Goal: Information Seeking & Learning: Compare options

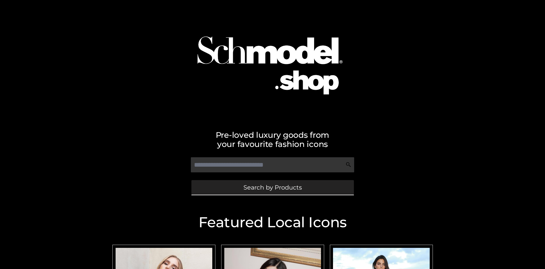
click at [272, 187] on span "Search by Products" at bounding box center [272, 187] width 58 height 6
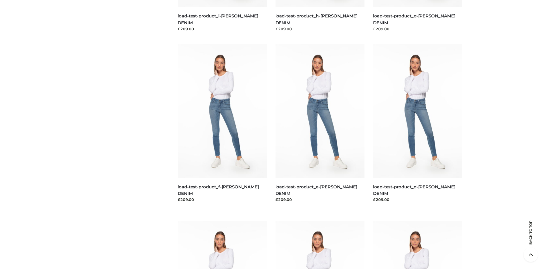
scroll to position [1200, 0]
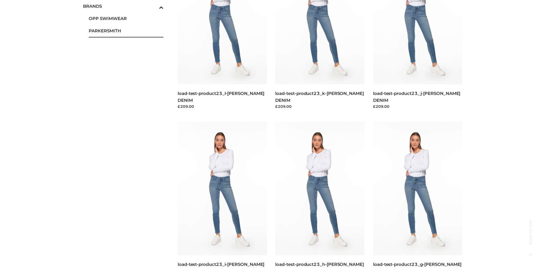
click at [126, 31] on span "PARKERSMITH" at bounding box center [126, 30] width 75 height 7
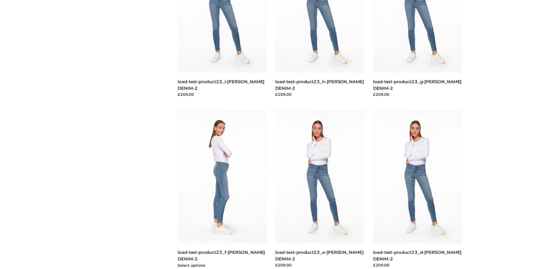
click at [222, 189] on img at bounding box center [222, 177] width 89 height 134
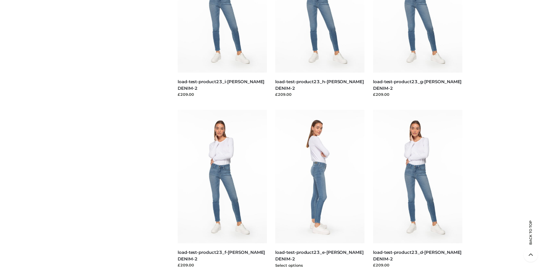
click at [320, 189] on img at bounding box center [319, 177] width 89 height 134
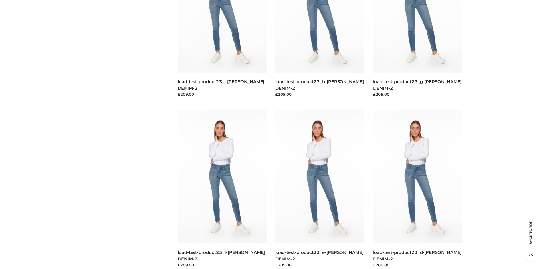
scroll to position [440, 0]
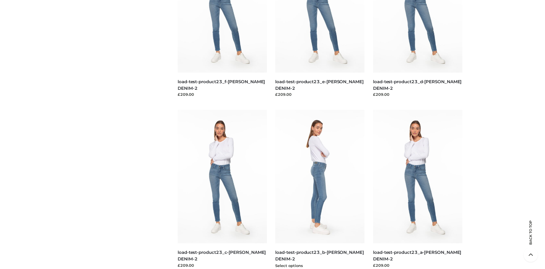
click at [320, 189] on img at bounding box center [319, 177] width 89 height 134
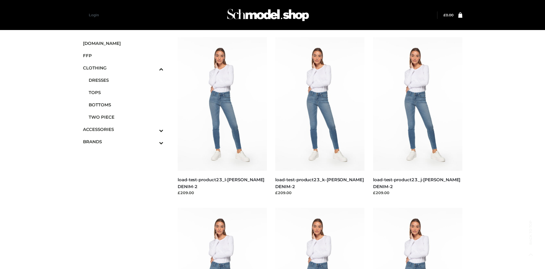
scroll to position [269, 0]
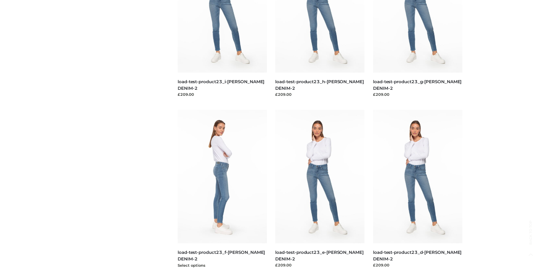
click at [222, 189] on img at bounding box center [222, 177] width 89 height 134
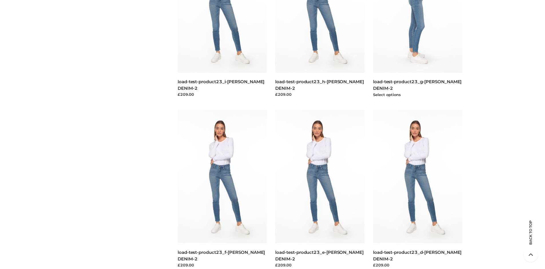
scroll to position [0, 0]
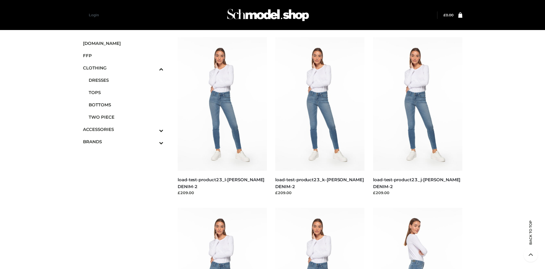
click at [153, 129] on icon "Toggle Submenu" at bounding box center [131, 130] width 64 height 7
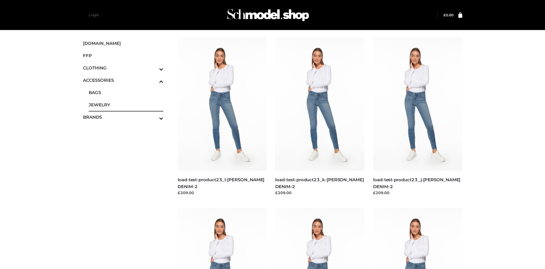
click at [126, 105] on span "JEWELRY" at bounding box center [126, 104] width 75 height 7
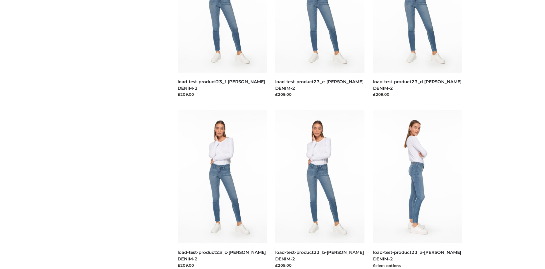
click at [417, 189] on img at bounding box center [417, 177] width 89 height 134
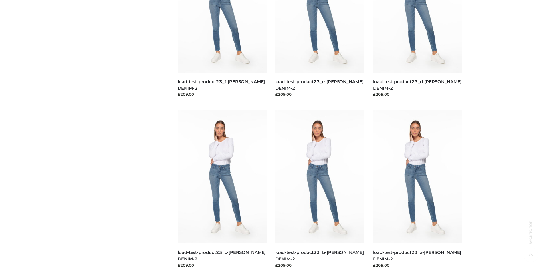
scroll to position [0, 0]
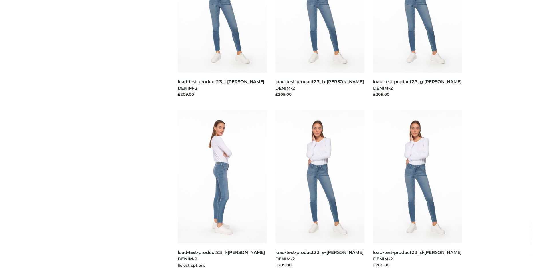
click at [222, 189] on img at bounding box center [222, 177] width 89 height 134
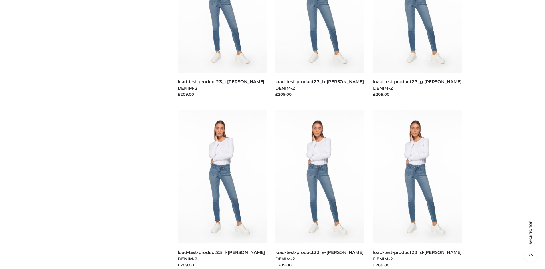
scroll to position [440, 0]
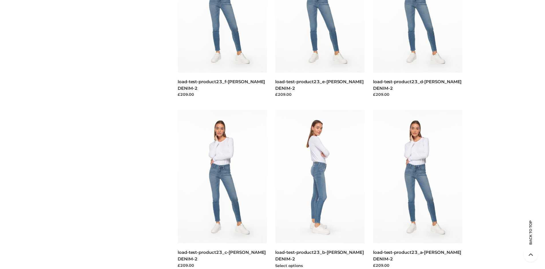
click at [320, 189] on img at bounding box center [319, 177] width 89 height 134
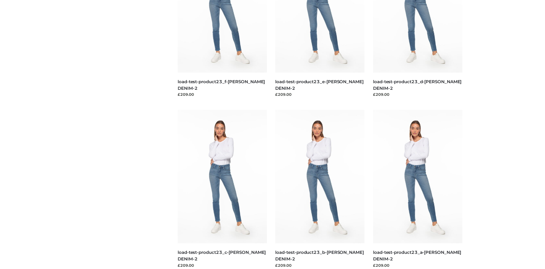
scroll to position [0, 0]
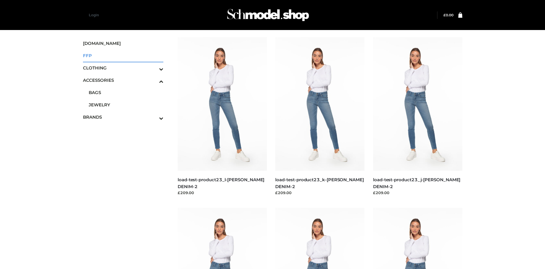
click at [123, 55] on span "FFP" at bounding box center [123, 55] width 81 height 7
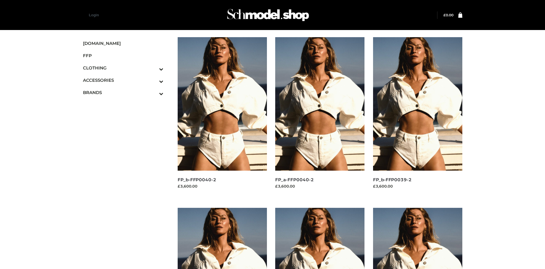
scroll to position [440, 0]
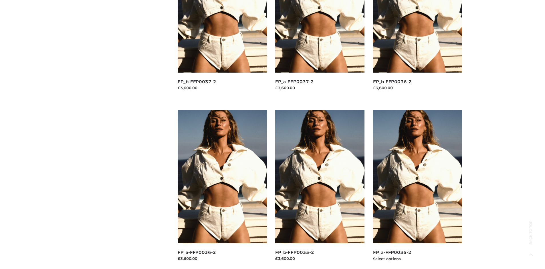
click at [417, 189] on img at bounding box center [417, 177] width 89 height 134
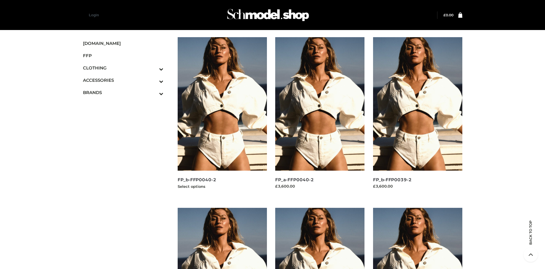
click at [222, 117] on img at bounding box center [222, 104] width 89 height 134
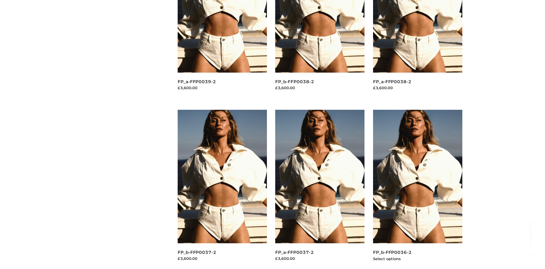
click at [417, 189] on img at bounding box center [417, 177] width 89 height 134
click at [320, 189] on img at bounding box center [319, 177] width 89 height 134
